Goal: Check status: Check status

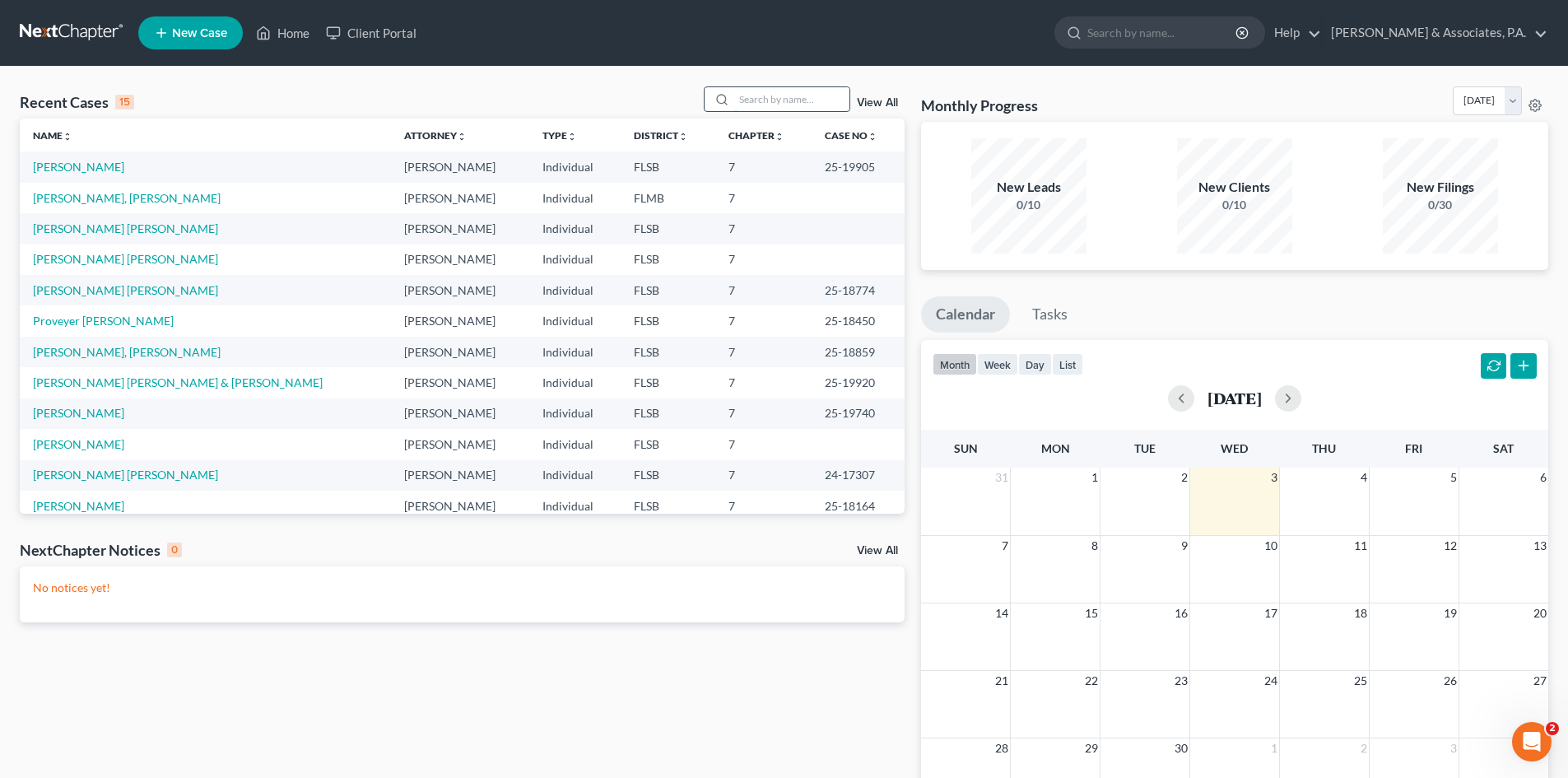
click at [768, 98] on input "search" at bounding box center [792, 99] width 115 height 24
type input "[PERSON_NAME]"
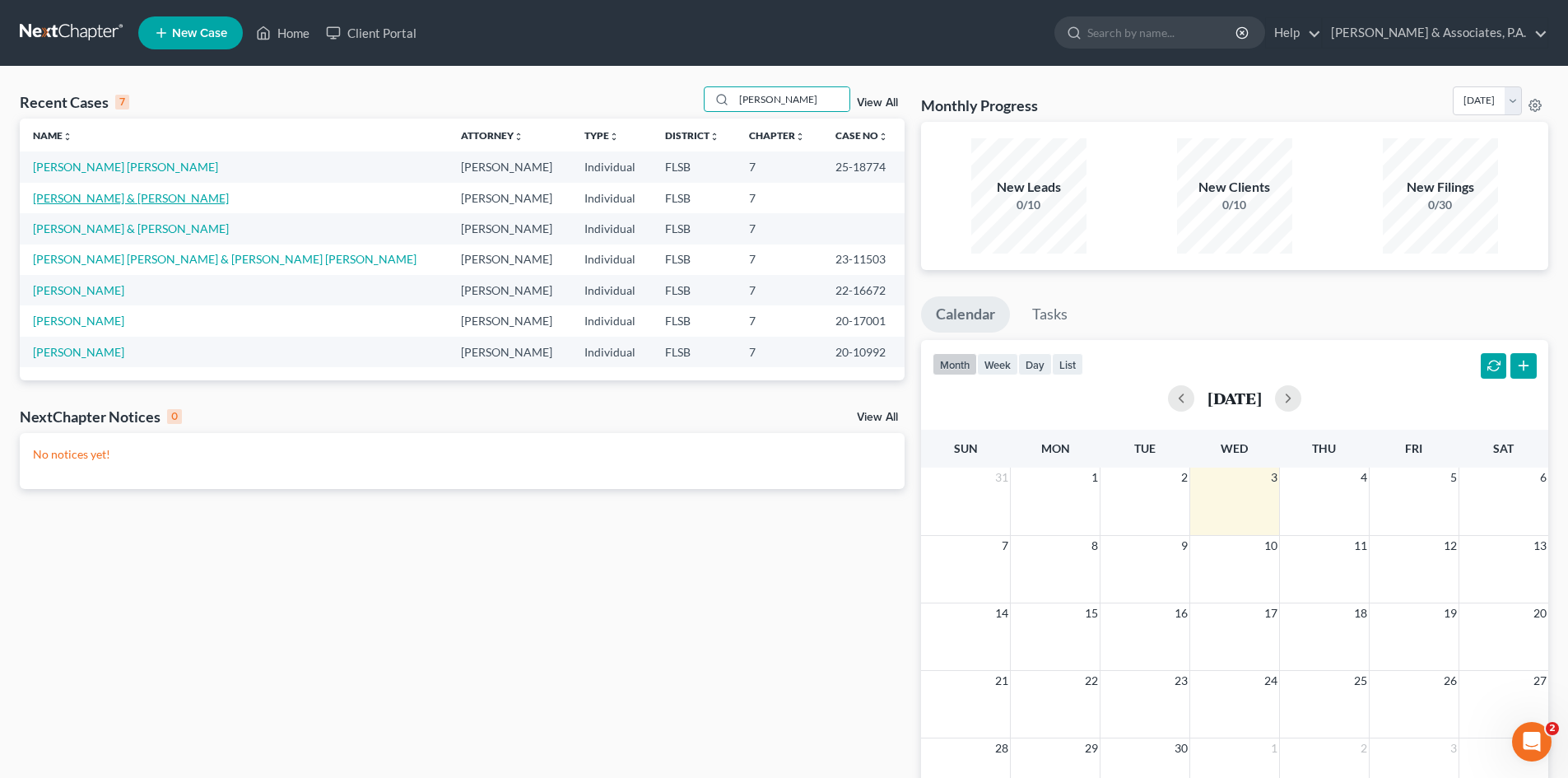
click at [157, 195] on link "[PERSON_NAME] & [PERSON_NAME]" at bounding box center [131, 198] width 196 height 14
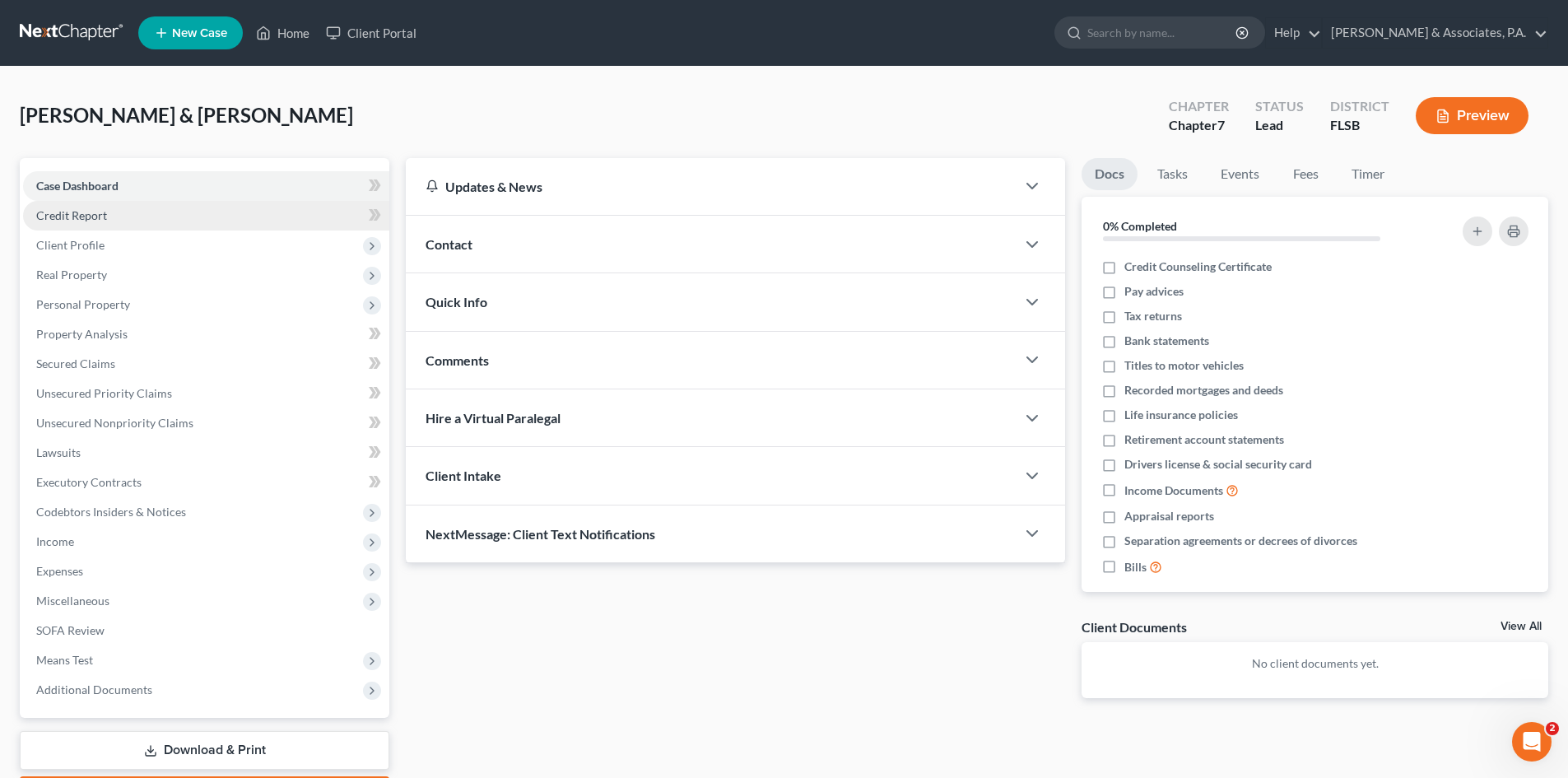
click at [84, 213] on span "Credit Report" at bounding box center [72, 215] width 71 height 14
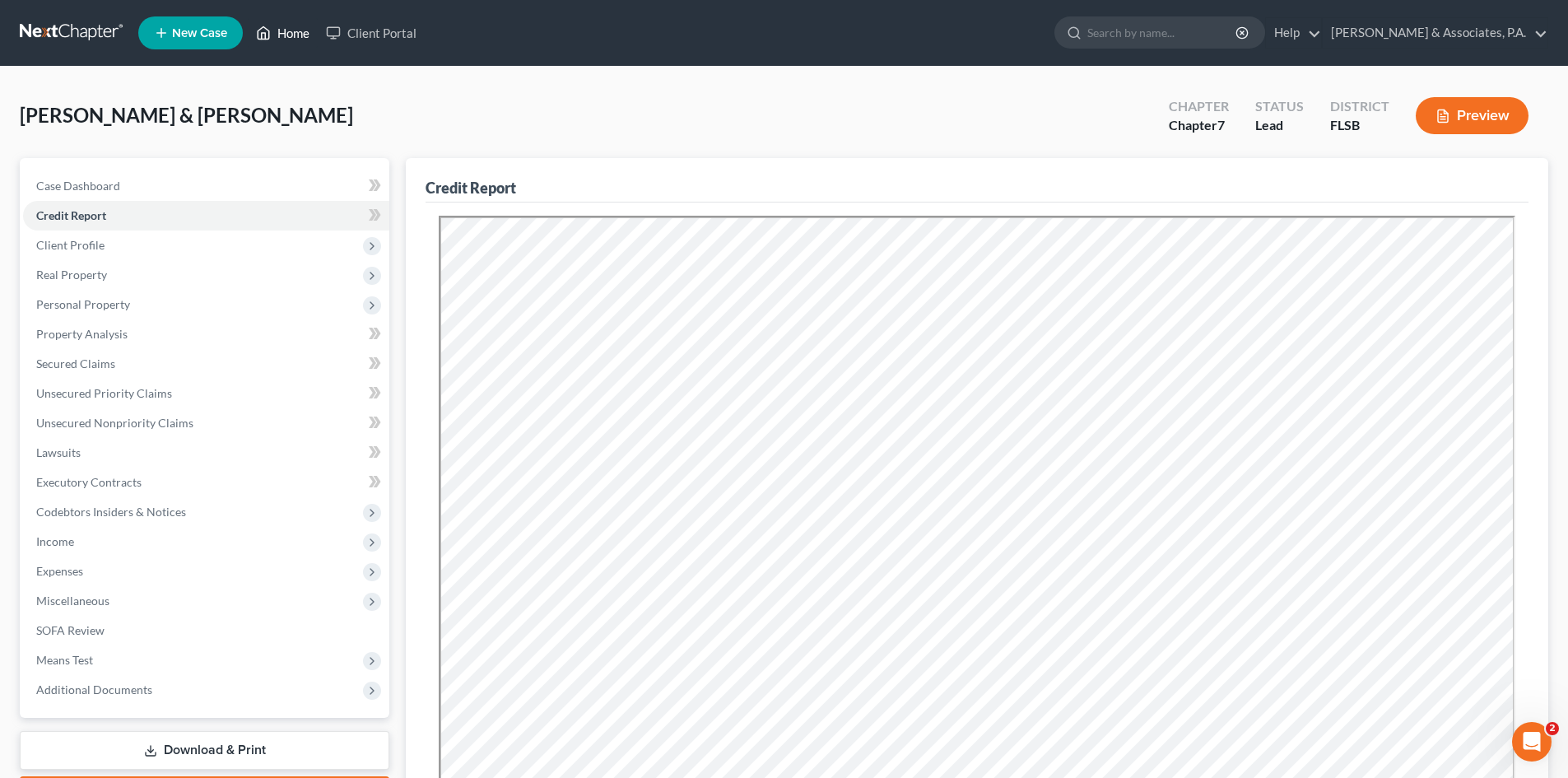
click at [300, 34] on link "Home" at bounding box center [283, 33] width 70 height 30
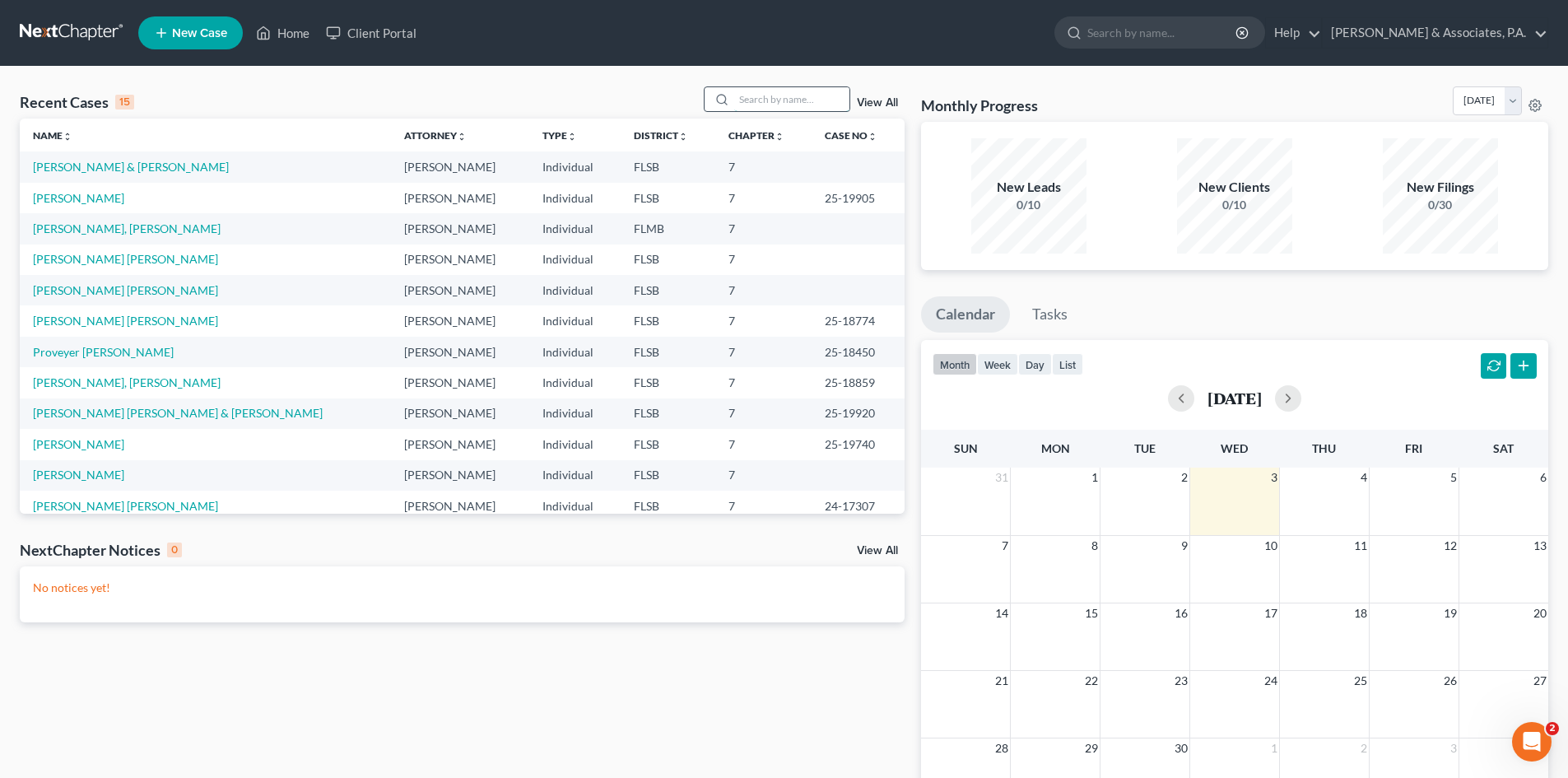
click at [779, 99] on input "search" at bounding box center [792, 99] width 115 height 24
type input "[PERSON_NAME]"
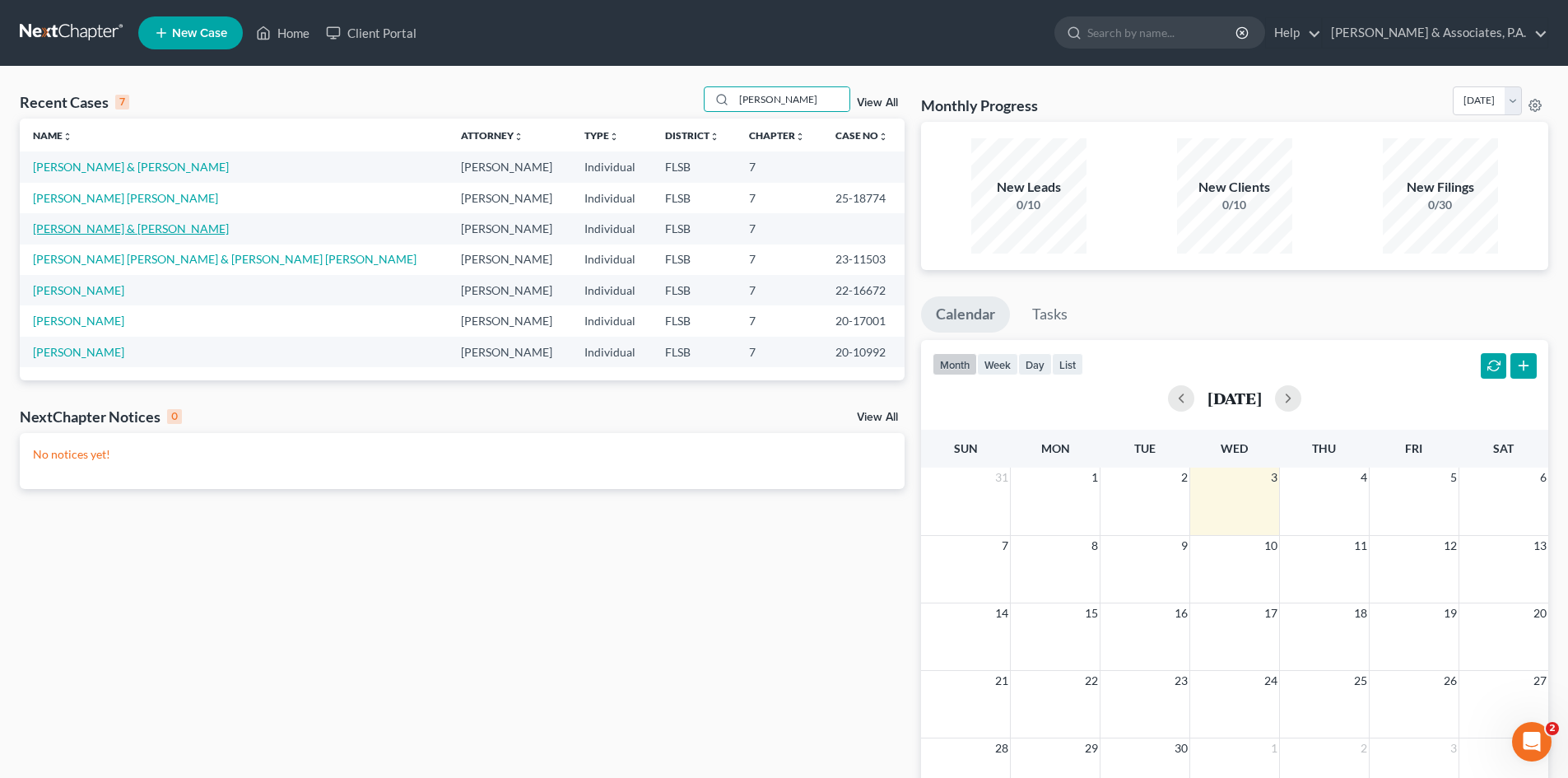
click at [92, 226] on link "[PERSON_NAME] & [PERSON_NAME]" at bounding box center [131, 229] width 196 height 14
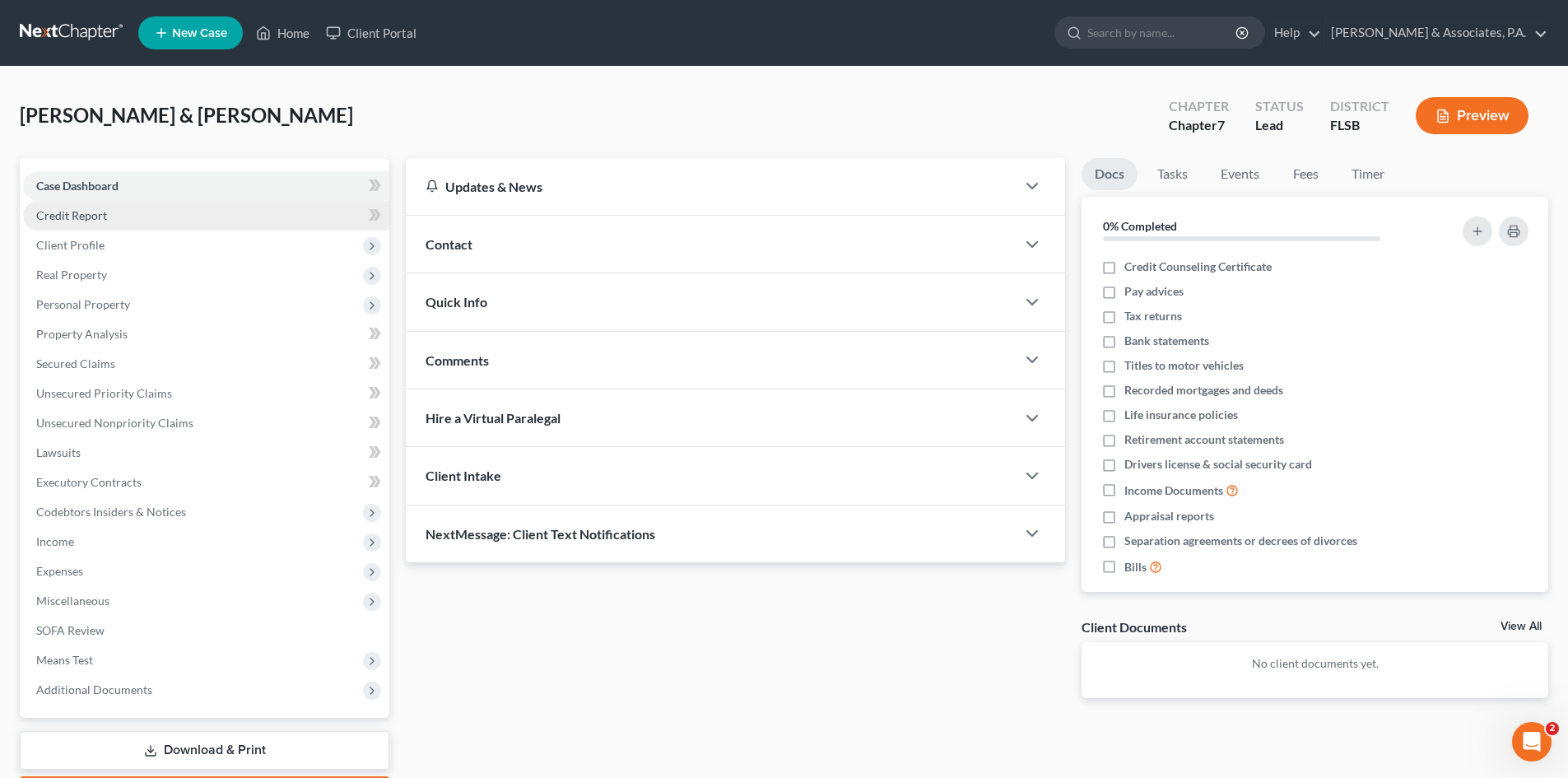
click at [89, 210] on span "Credit Report" at bounding box center [72, 215] width 71 height 14
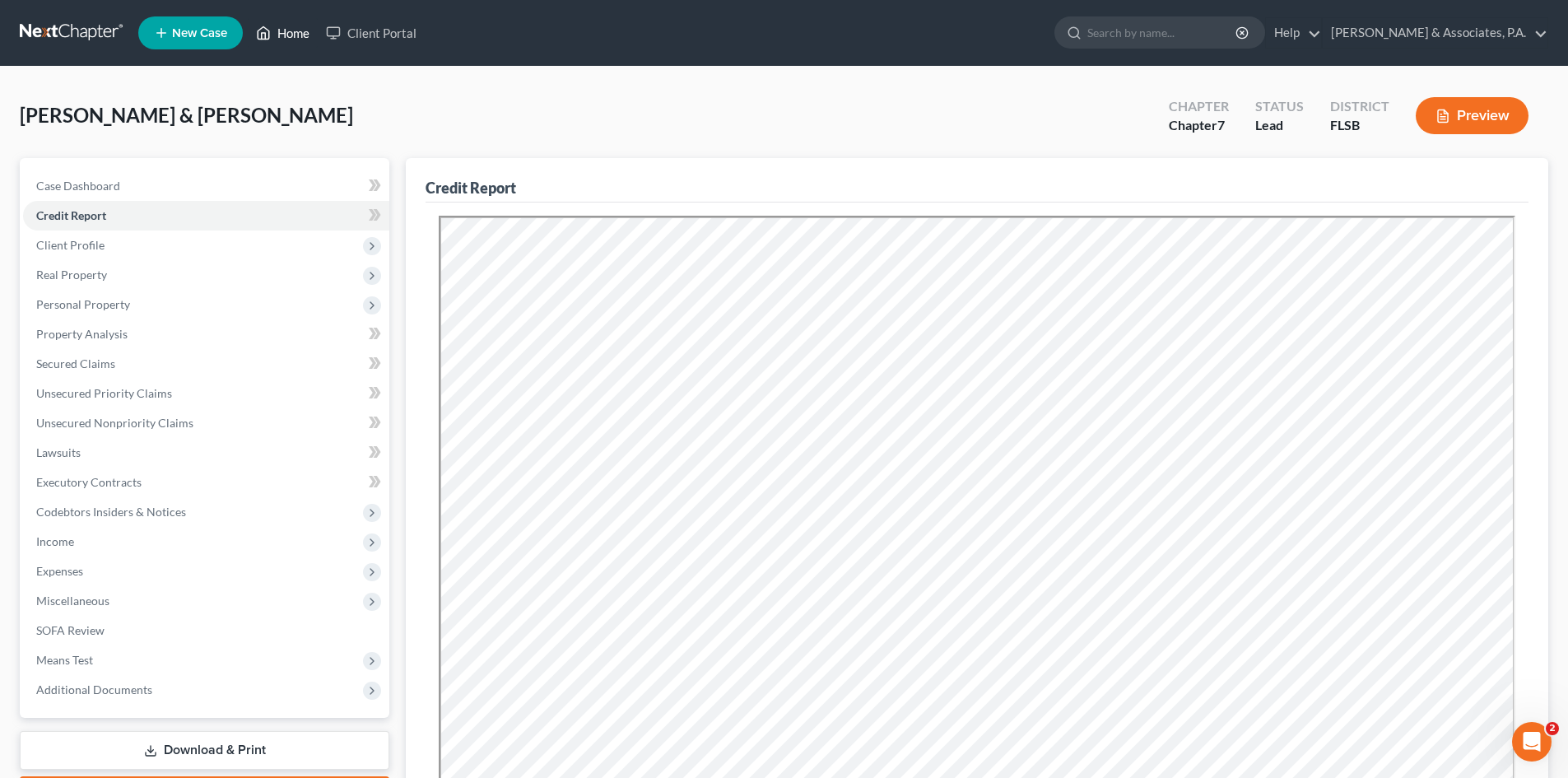
click at [303, 31] on link "Home" at bounding box center [283, 33] width 70 height 30
